Goal: Task Accomplishment & Management: Use online tool/utility

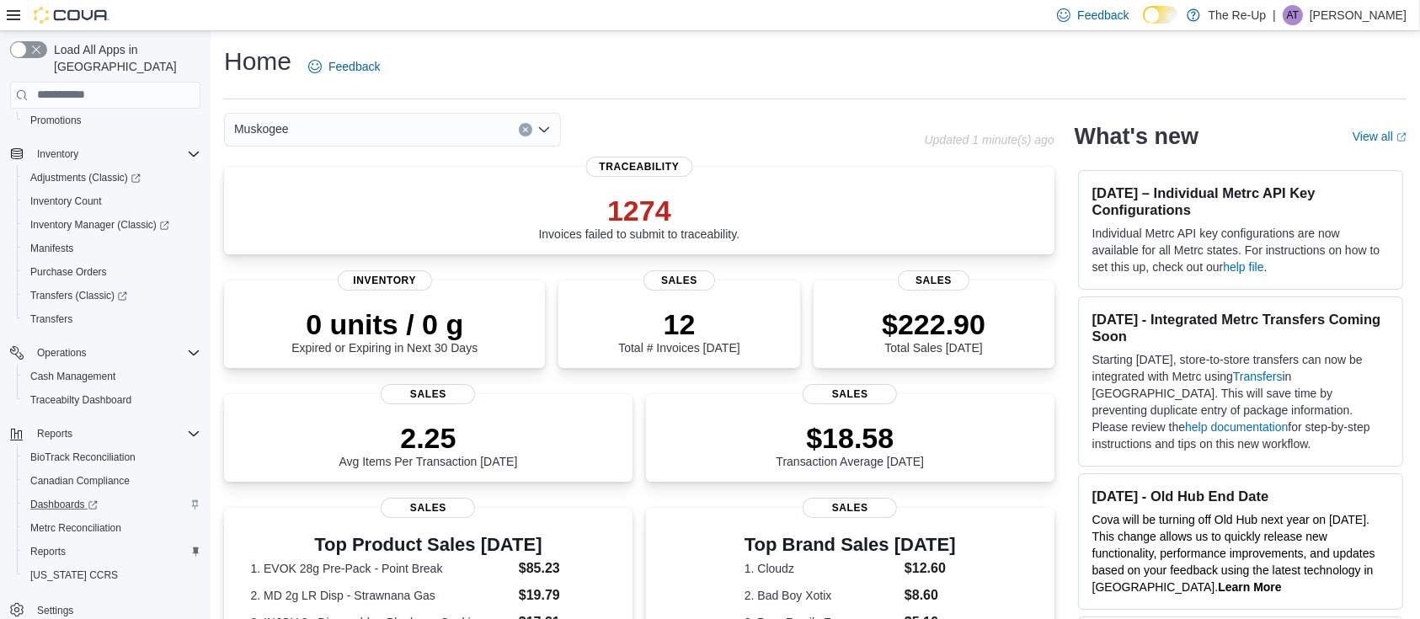
scroll to position [210, 0]
click at [58, 542] on span "Reports" at bounding box center [47, 548] width 35 height 13
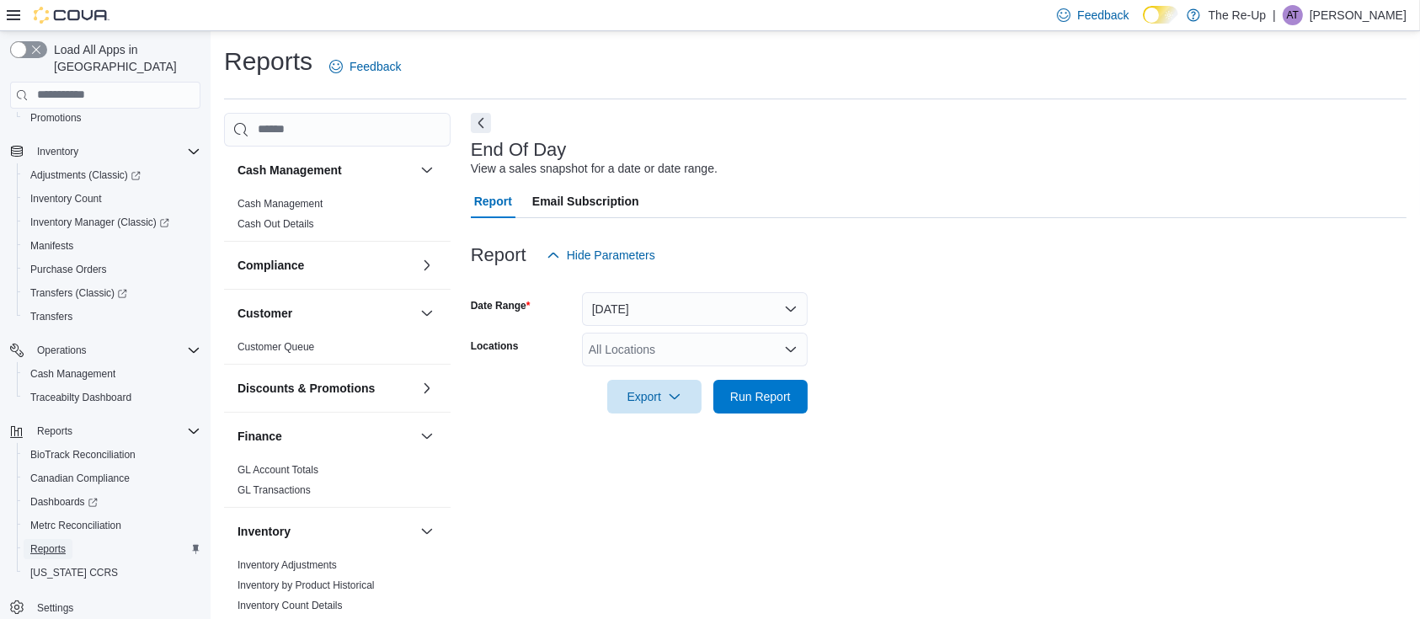
scroll to position [5, 0]
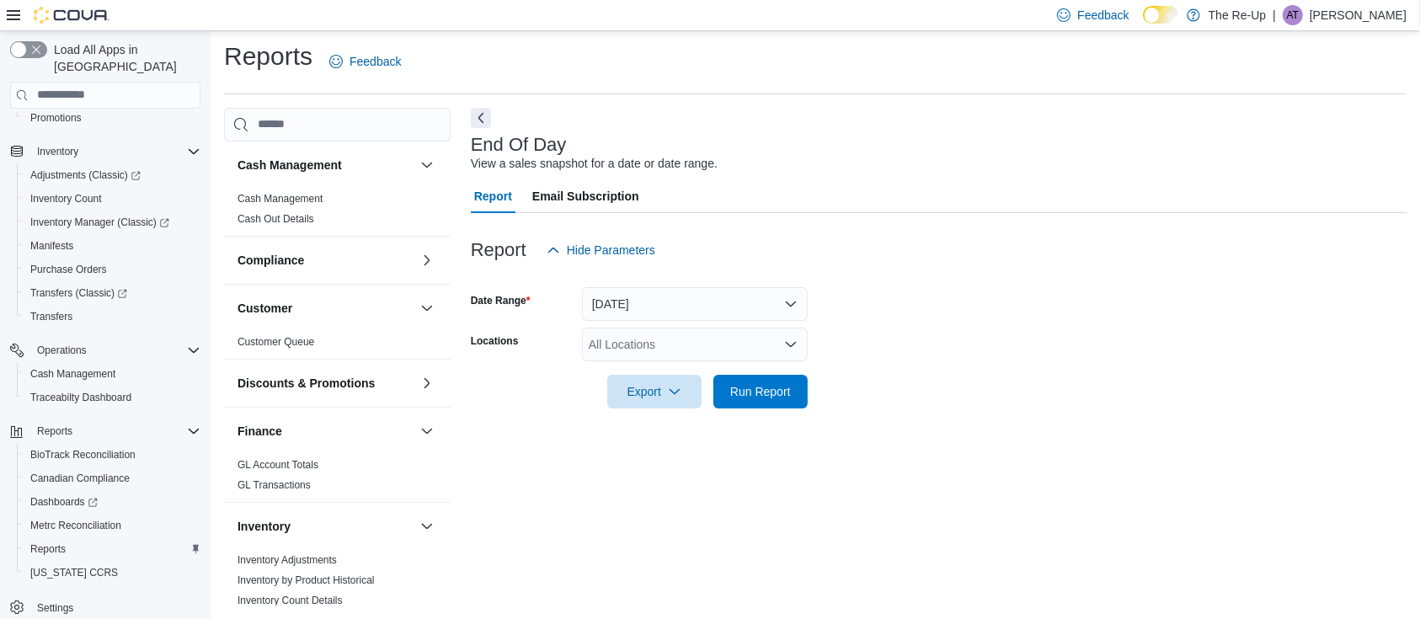
click at [681, 349] on div "All Locations" at bounding box center [695, 345] width 226 height 34
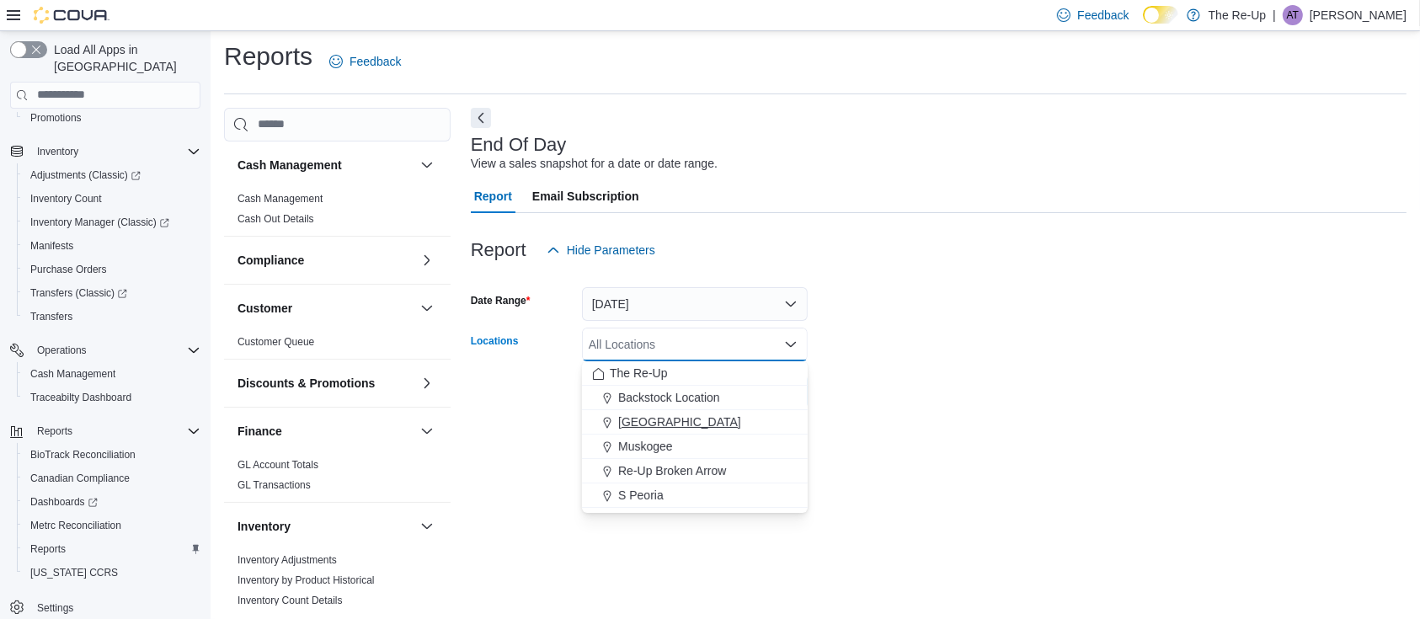
drag, startPoint x: 674, startPoint y: 438, endPoint x: 764, endPoint y: 409, distance: 94.8
click at [674, 439] on div "Muskogee" at bounding box center [695, 446] width 206 height 17
click at [865, 378] on form "Date Range [DATE] Locations [GEOGRAPHIC_DATA] Combo box. Selected. [GEOGRAPHIC_…" at bounding box center [939, 338] width 936 height 142
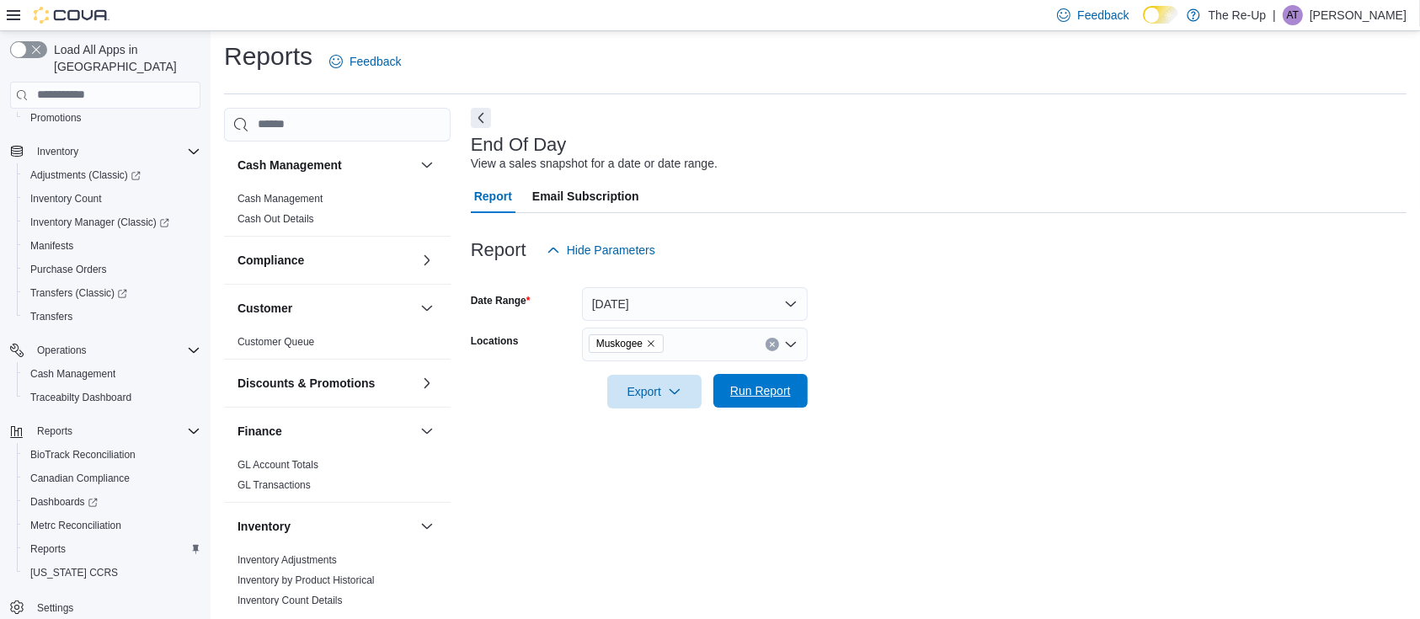
click at [767, 394] on span "Run Report" at bounding box center [760, 390] width 61 height 17
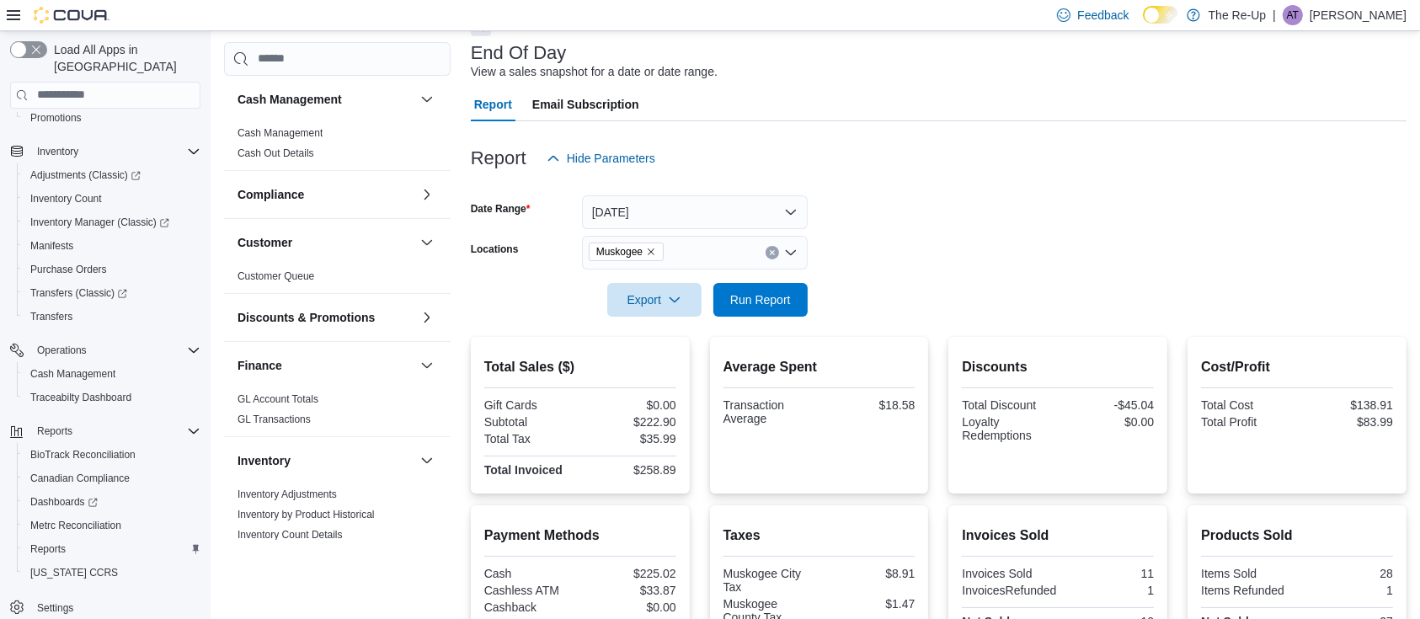
scroll to position [354, 0]
